Goal: Find specific page/section: Find specific page/section

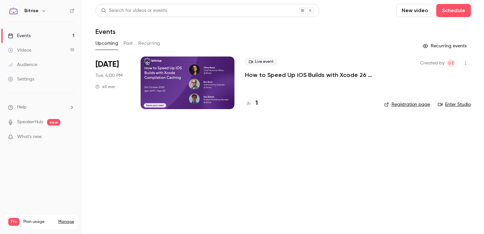
click at [279, 77] on p "How to Speed Up iOS Builds with Xcode 26 Compilation Caching" at bounding box center [309, 75] width 129 height 8
